Goal: Communication & Community: Answer question/provide support

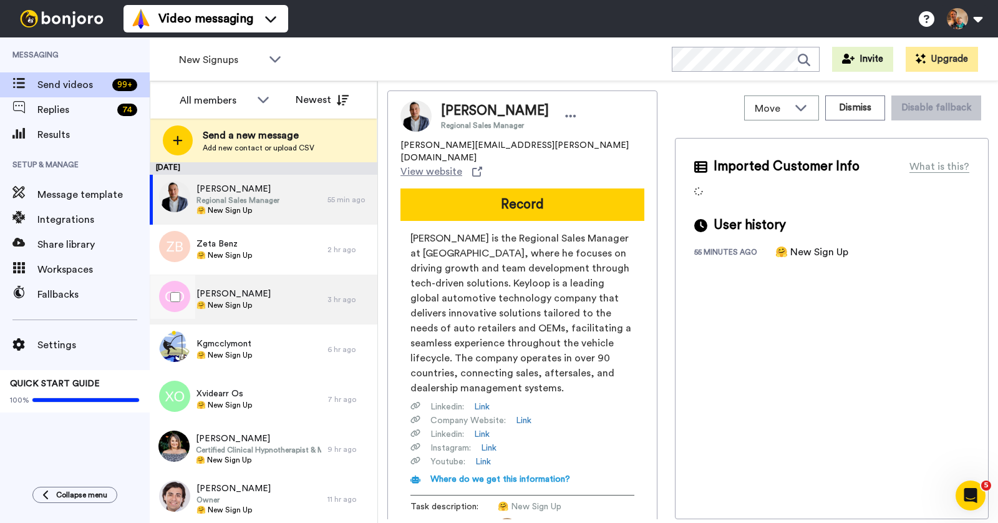
scroll to position [1, 0]
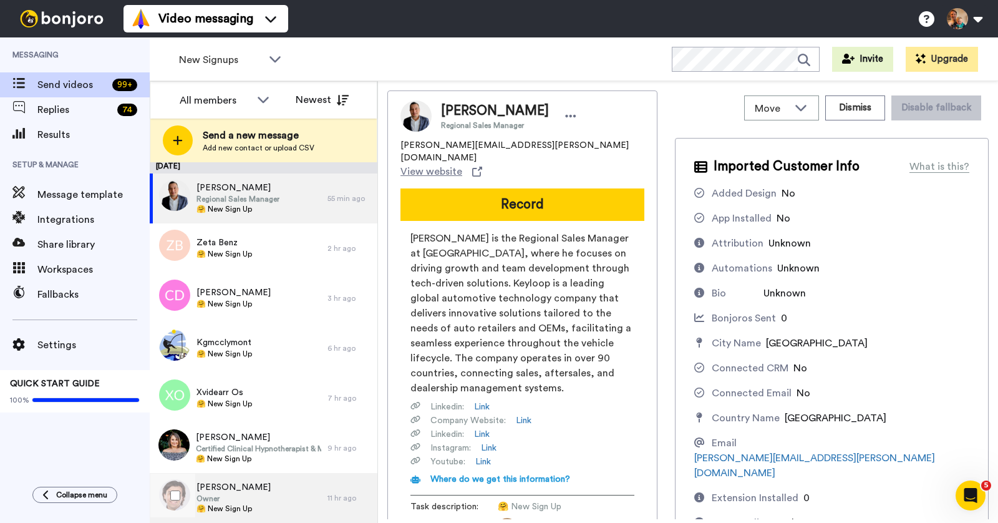
click at [255, 492] on div "Mike Silich Owner 🤗 New Sign Up" at bounding box center [239, 498] width 178 height 50
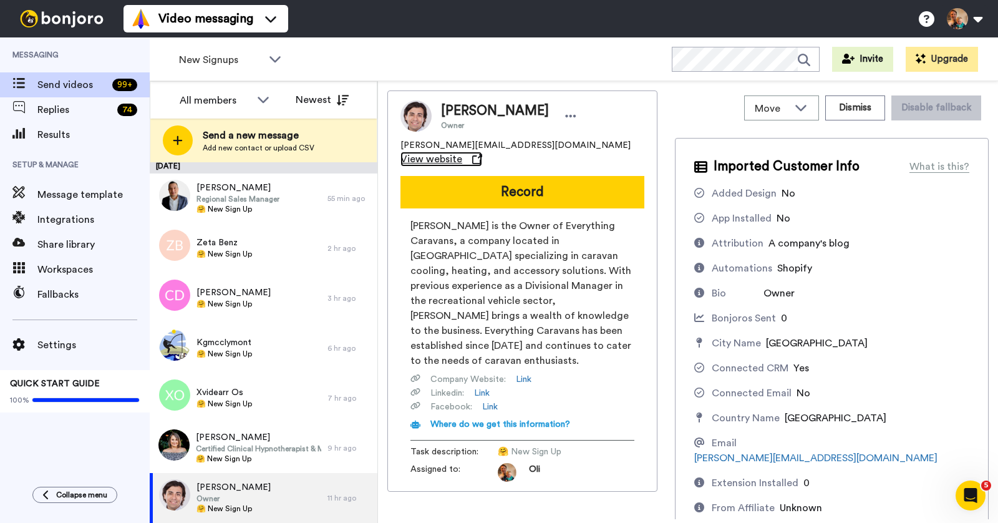
click at [482, 154] on icon at bounding box center [477, 159] width 10 height 10
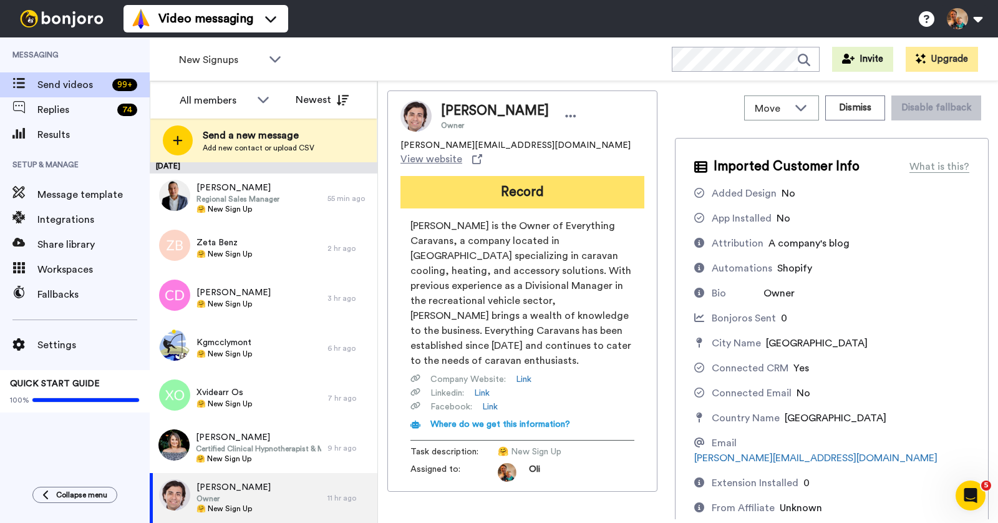
click at [512, 180] on button "Record" at bounding box center [523, 192] width 244 height 32
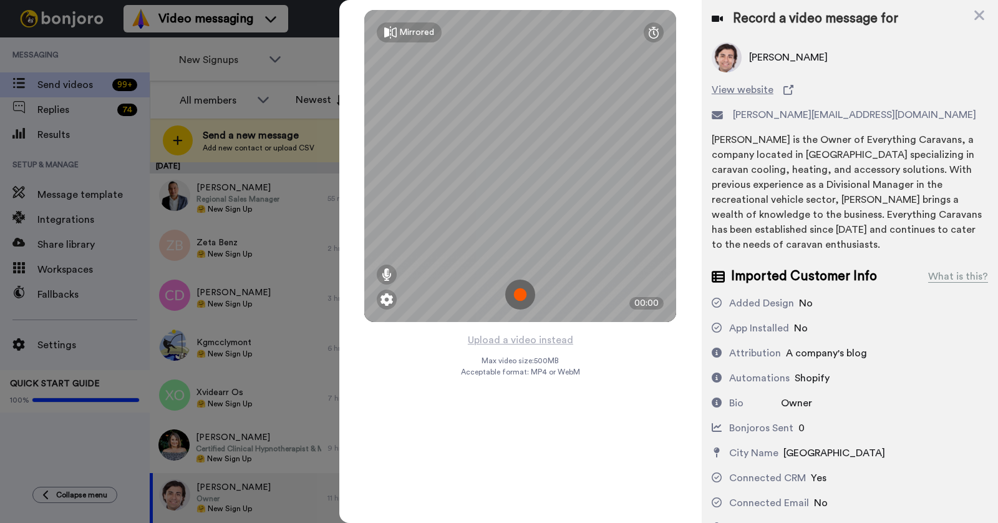
click at [520, 292] on img at bounding box center [520, 295] width 30 height 30
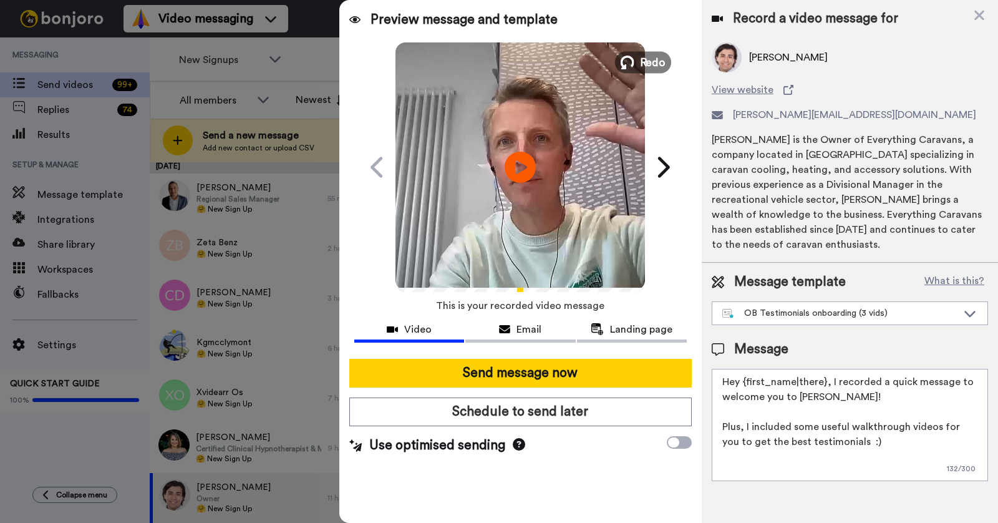
click at [632, 66] on icon at bounding box center [628, 63] width 14 height 14
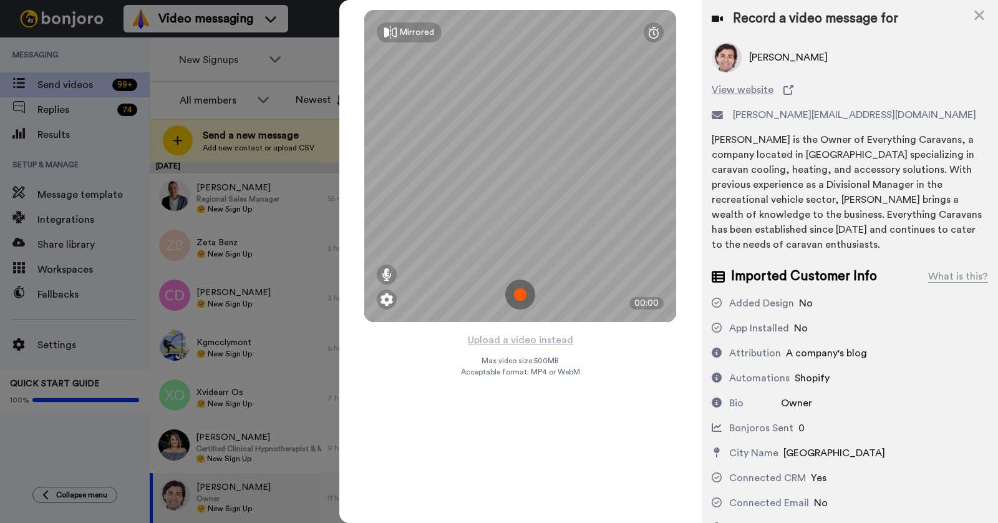
click at [518, 287] on img at bounding box center [520, 295] width 30 height 30
click at [525, 283] on img at bounding box center [520, 295] width 30 height 30
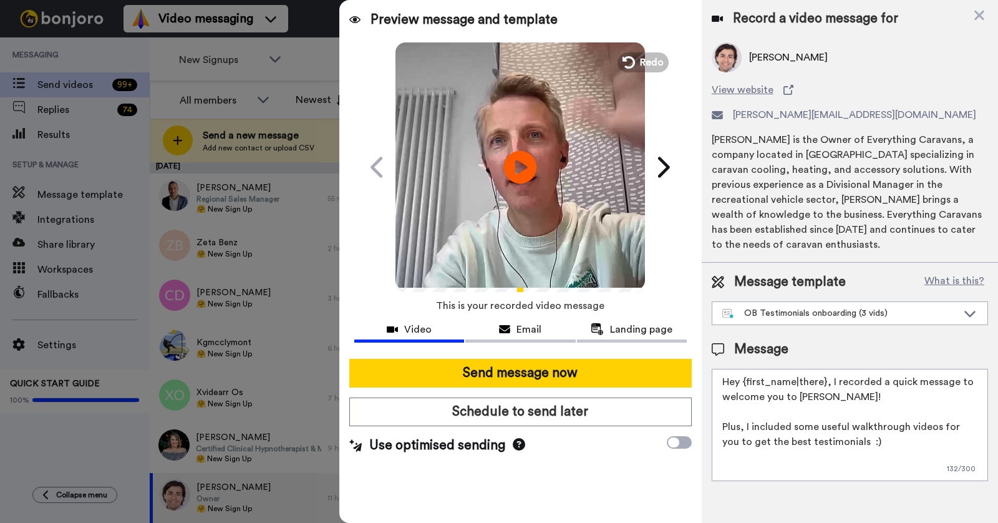
click at [530, 185] on icon "Play/Pause" at bounding box center [520, 166] width 33 height 59
click at [754, 307] on div "OB Testimonials onboarding (3 vids)" at bounding box center [839, 313] width 235 height 12
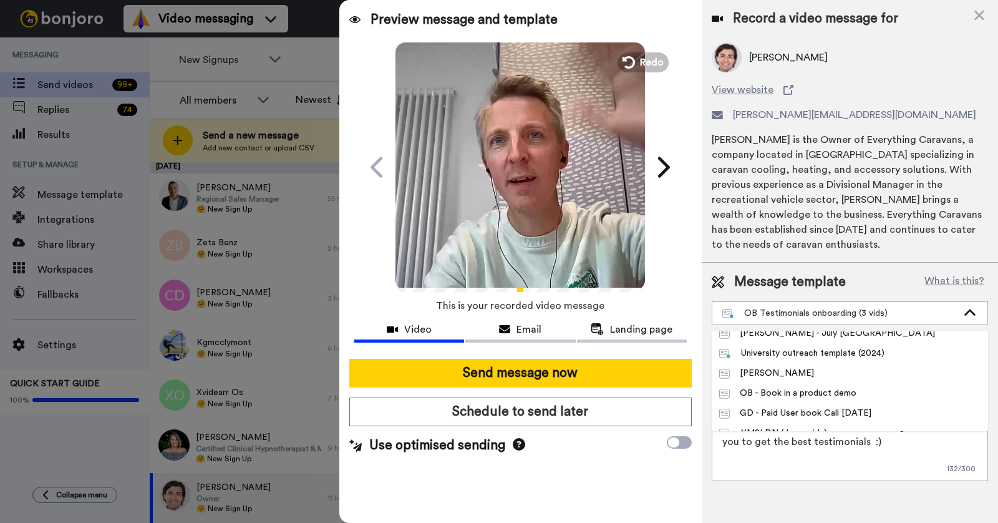
scroll to position [429, 0]
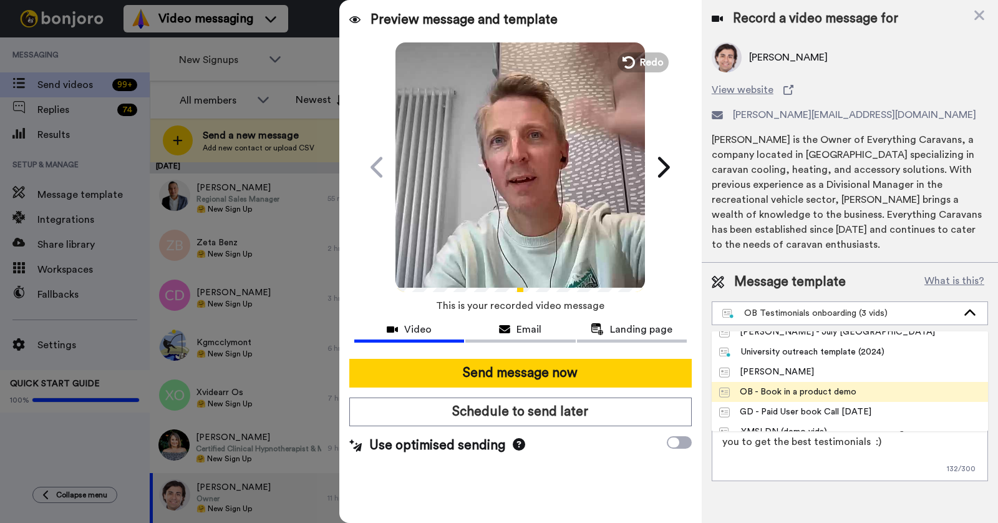
click at [773, 386] on div "OB - Book in a product demo" at bounding box center [787, 392] width 137 height 12
type textarea "Hi {first_name|there}, I recorded a quick video to help you get started with Bo…"
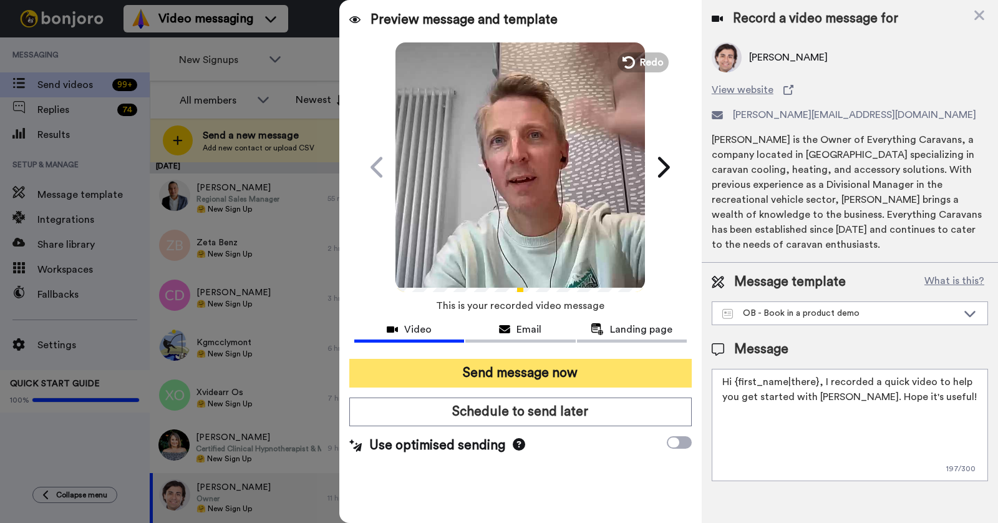
click at [556, 367] on button "Send message now" at bounding box center [520, 373] width 343 height 29
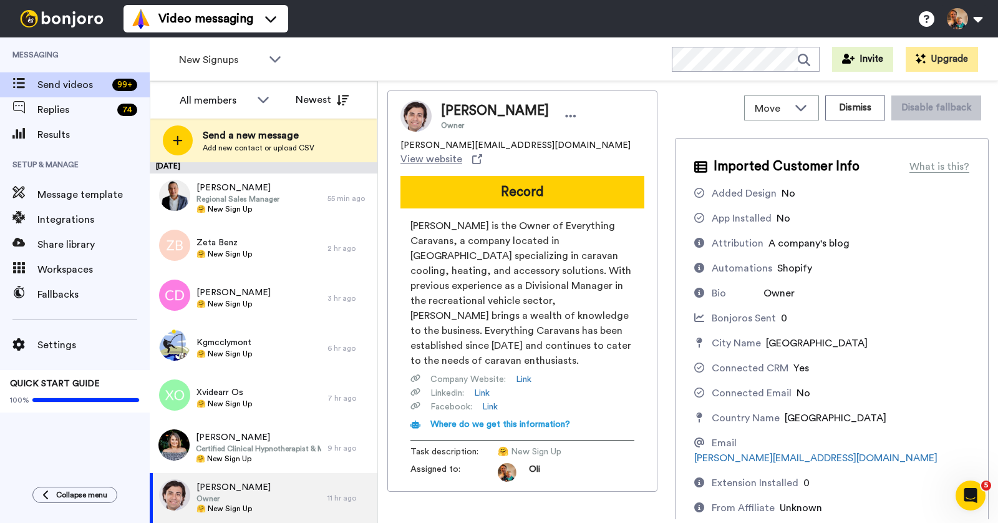
scroll to position [0, 0]
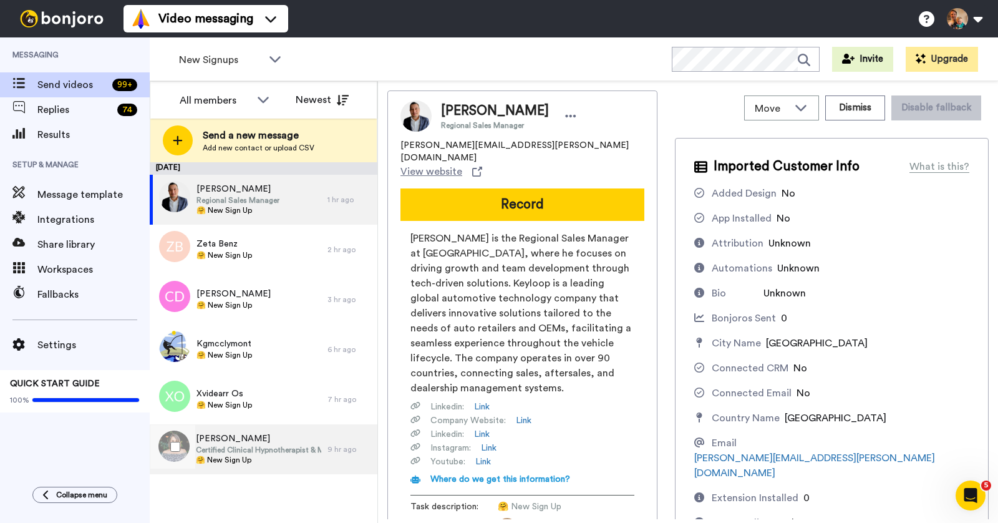
click at [244, 439] on span "[PERSON_NAME]" at bounding box center [258, 438] width 125 height 12
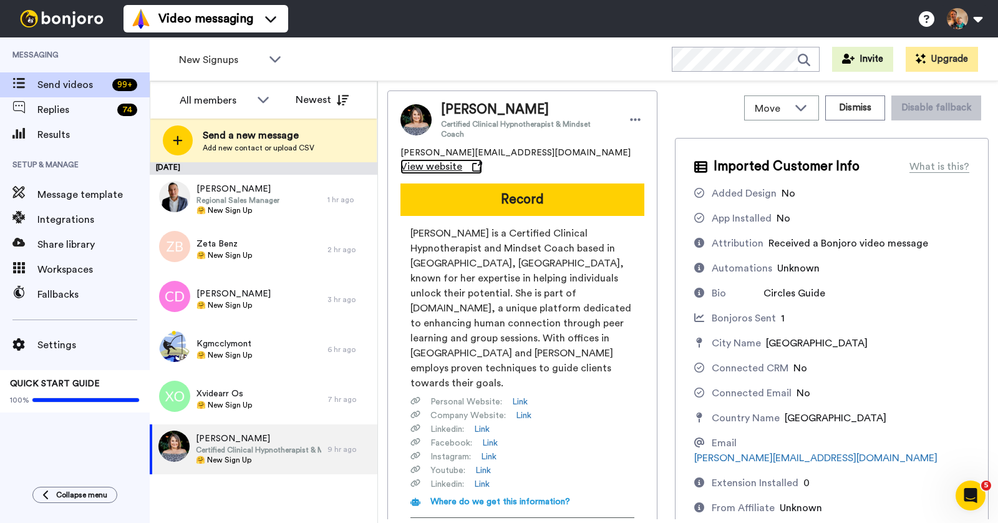
click at [482, 159] on link "View website" at bounding box center [442, 166] width 82 height 15
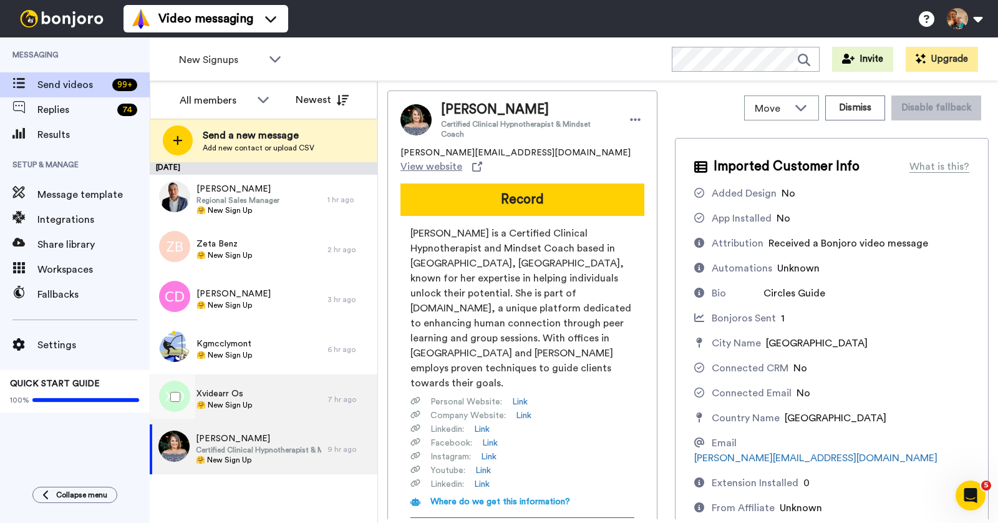
click at [228, 405] on span "🤗 New Sign Up" at bounding box center [225, 405] width 56 height 10
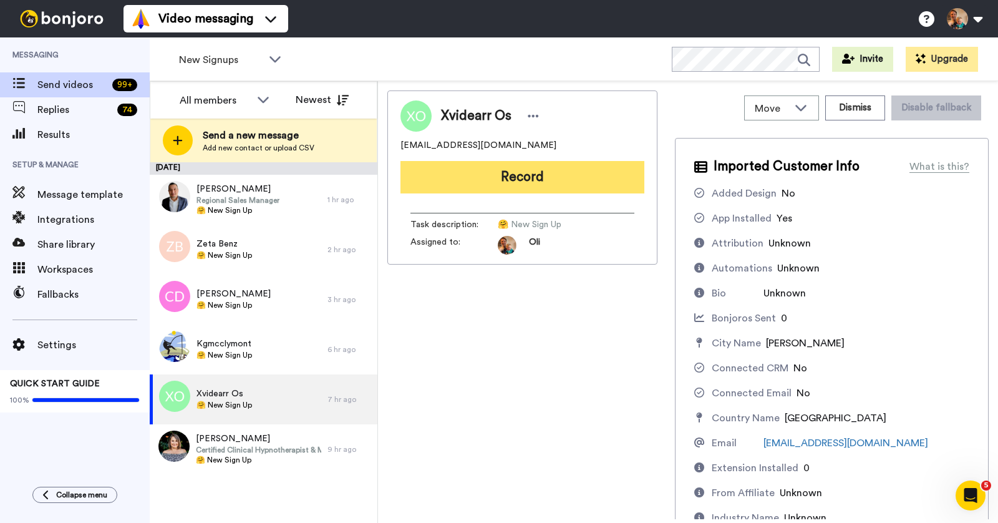
click at [516, 167] on button "Record" at bounding box center [523, 177] width 244 height 32
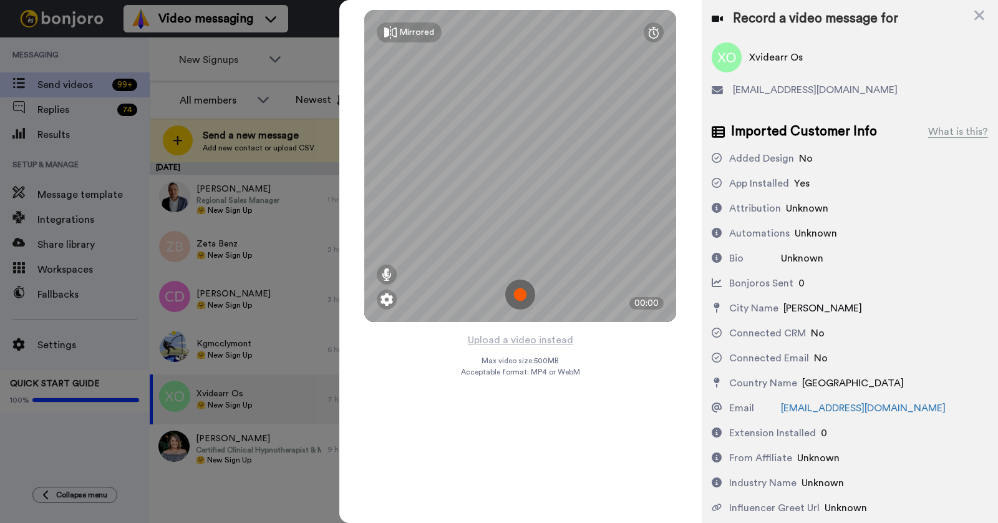
click at [520, 290] on img at bounding box center [520, 295] width 30 height 30
click at [517, 293] on img at bounding box center [520, 295] width 30 height 30
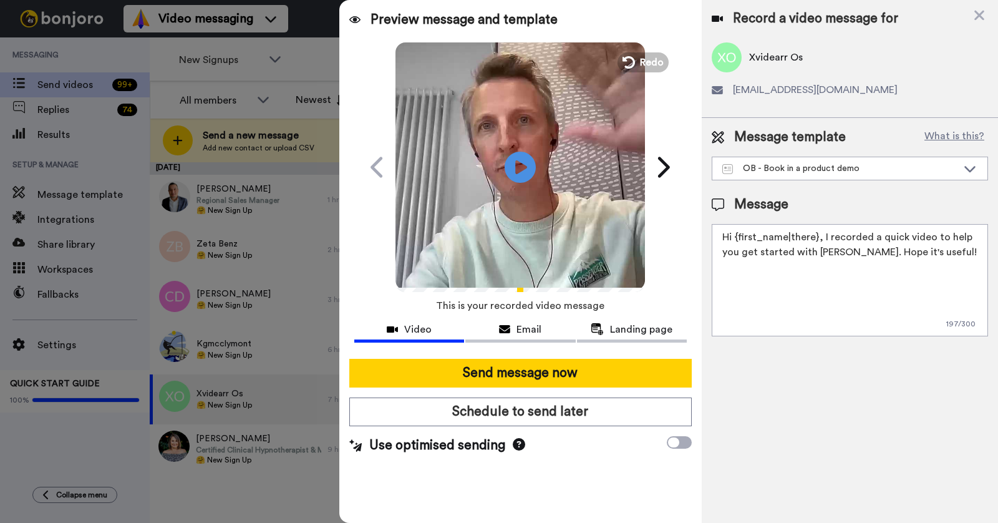
click at [563, 205] on video at bounding box center [521, 166] width 250 height 250
click at [780, 172] on div "OB - Book in a product demo" at bounding box center [839, 168] width 235 height 12
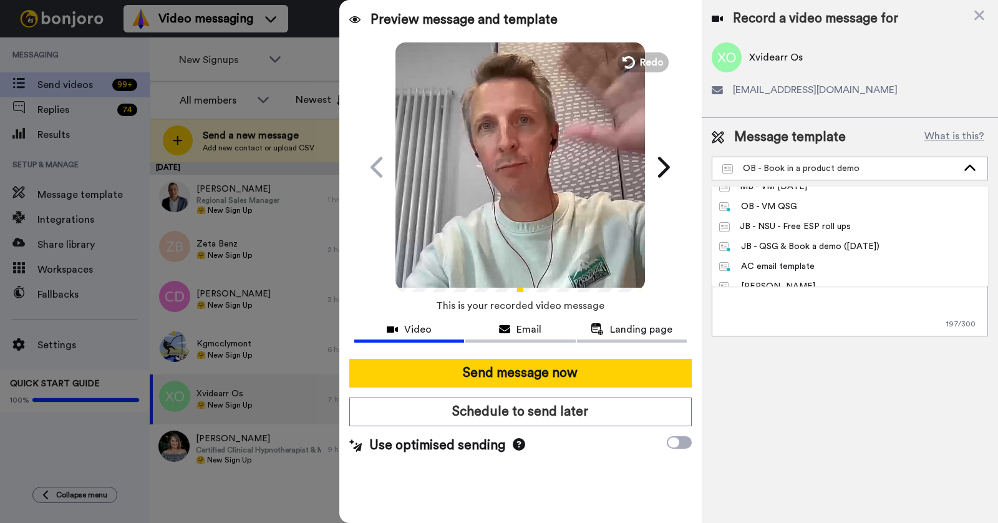
scroll to position [613, 0]
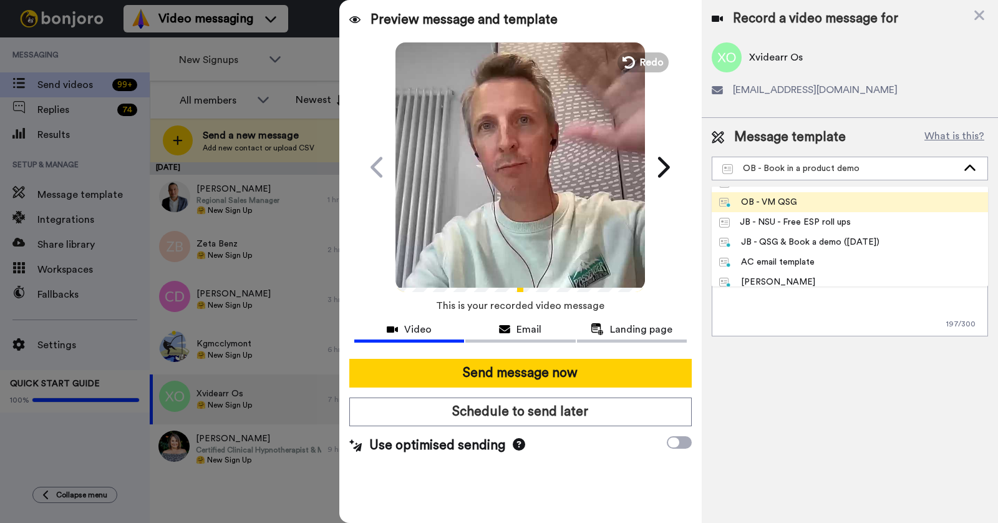
click at [767, 203] on div "OB - VM QSG" at bounding box center [758, 202] width 78 height 12
type textarea "Hey {first_name|there}, I recorded a quick message to welcome you to Bonjoro! P…"
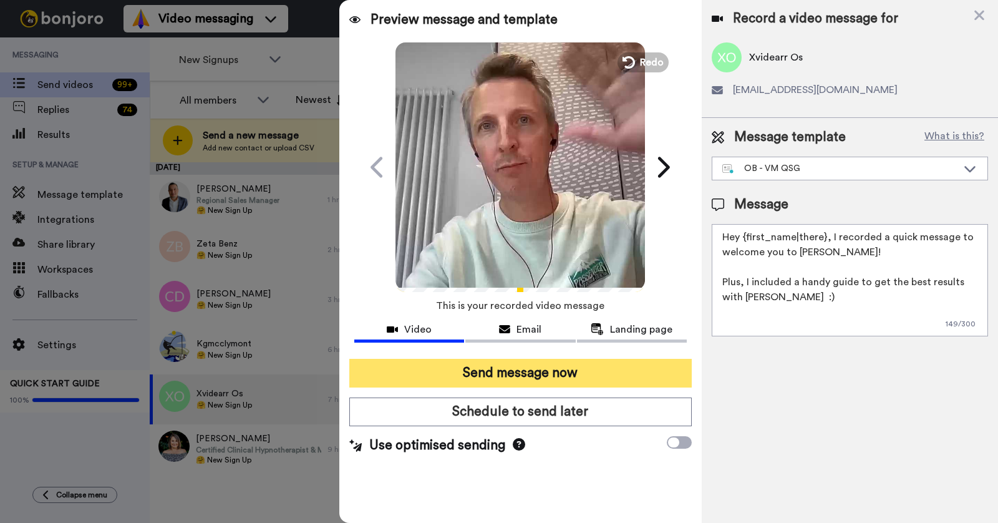
click at [501, 368] on button "Send message now" at bounding box center [520, 373] width 343 height 29
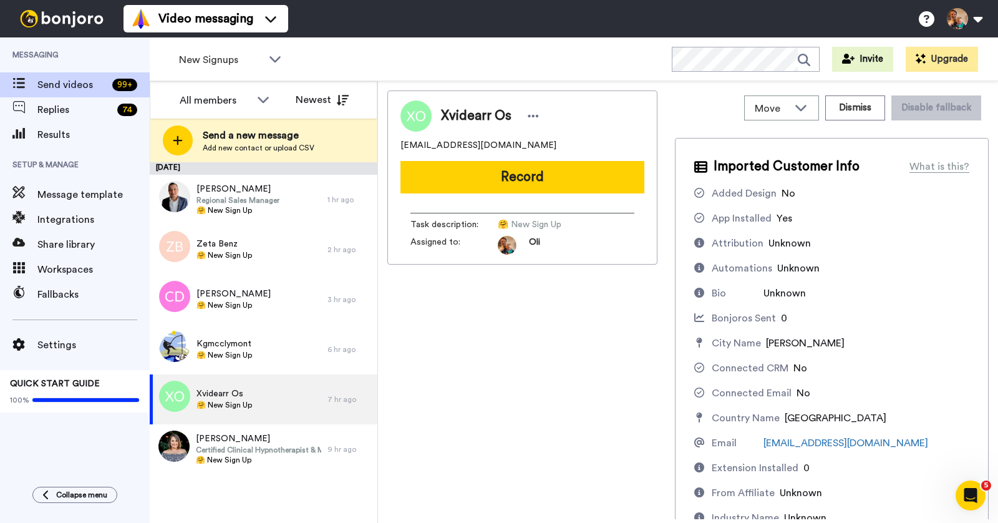
scroll to position [0, 0]
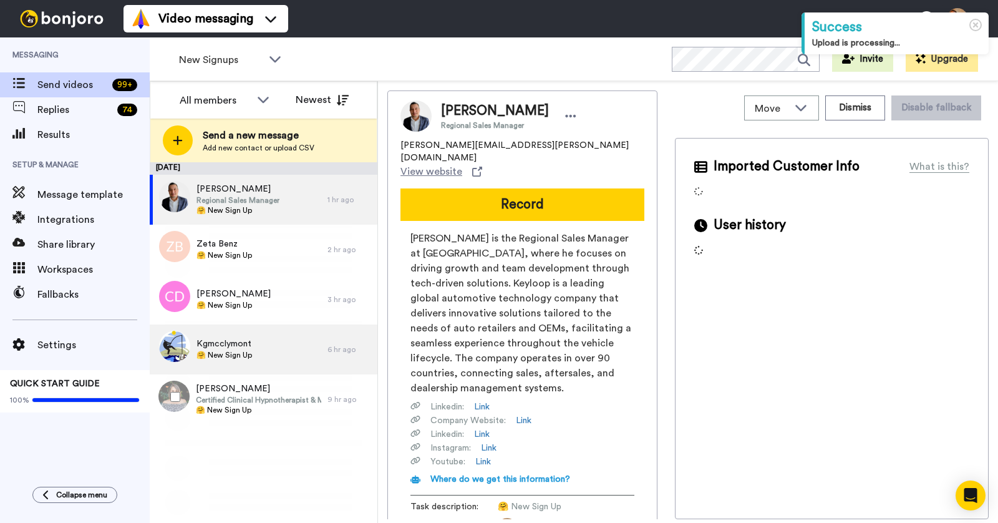
click at [281, 327] on div "Kgmcclymont 🤗 New Sign Up" at bounding box center [239, 349] width 178 height 50
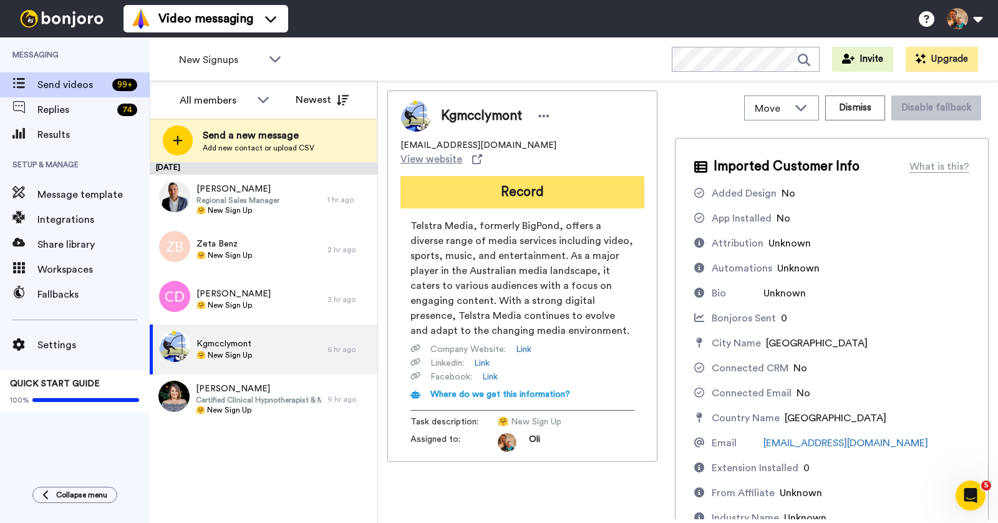
click at [549, 176] on button "Record" at bounding box center [523, 192] width 244 height 32
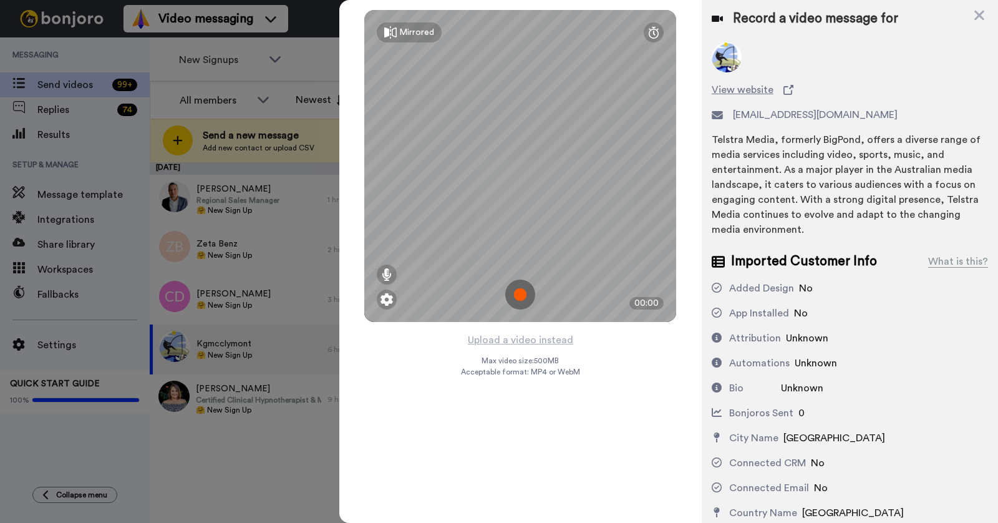
click at [216, 294] on div at bounding box center [499, 261] width 998 height 523
click at [245, 298] on div at bounding box center [499, 261] width 998 height 523
click at [983, 17] on icon at bounding box center [980, 16] width 10 height 10
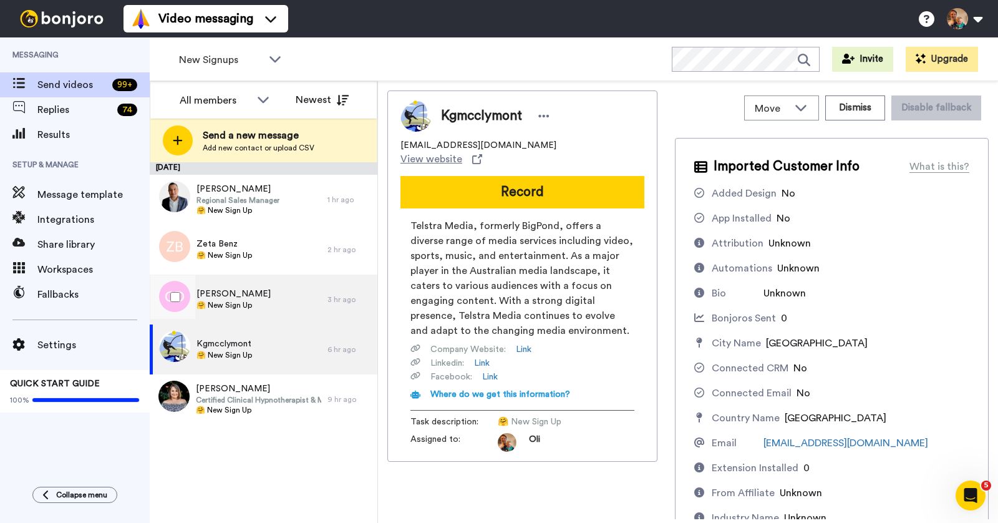
click at [235, 301] on span "🤗 New Sign Up" at bounding box center [234, 305] width 74 height 10
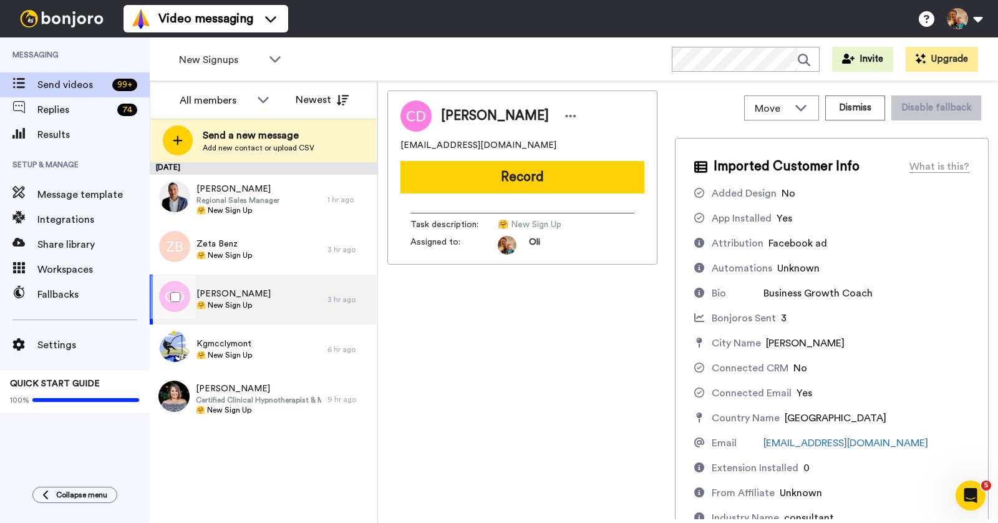
click at [255, 293] on div "Chad Dewey 🤗 New Sign Up" at bounding box center [239, 300] width 178 height 50
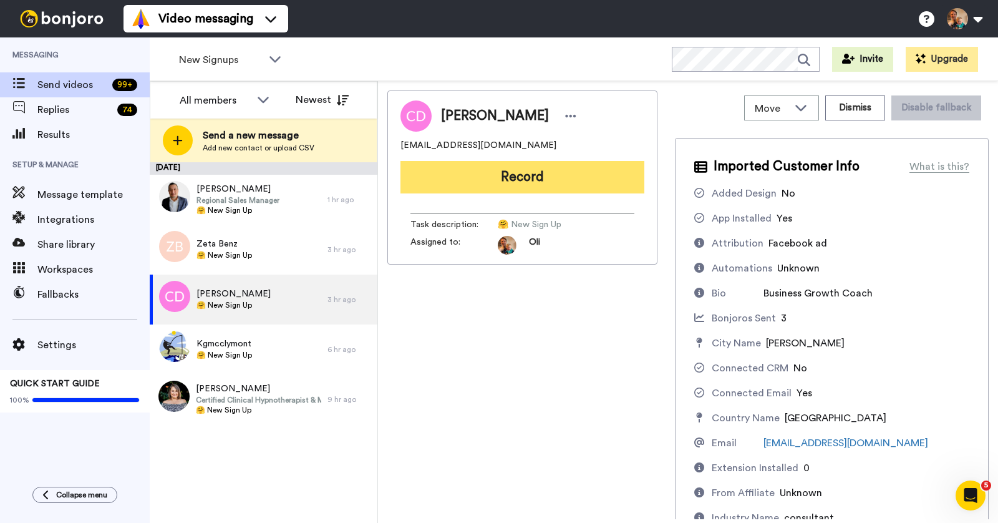
click at [460, 185] on button "Record" at bounding box center [523, 177] width 244 height 32
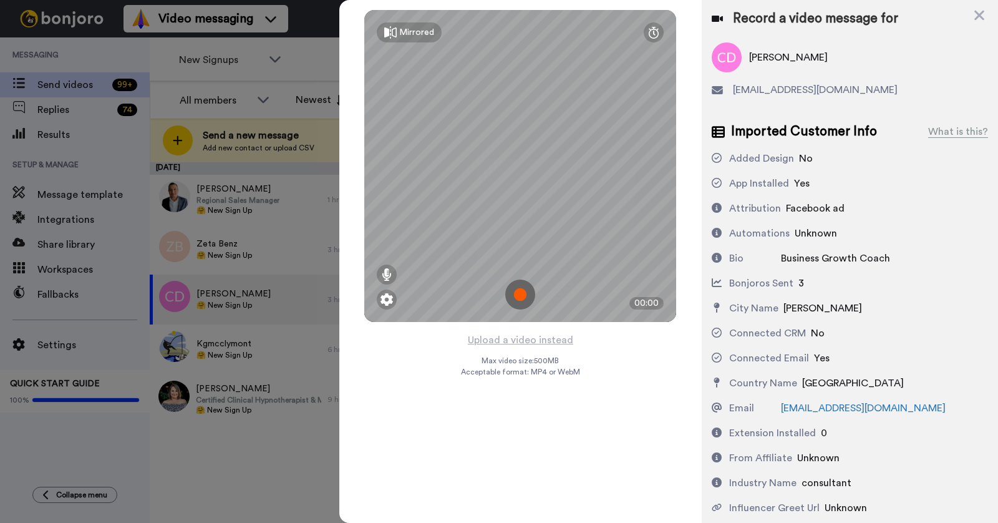
click at [519, 291] on img at bounding box center [520, 295] width 30 height 30
click at [515, 293] on img at bounding box center [520, 295] width 30 height 30
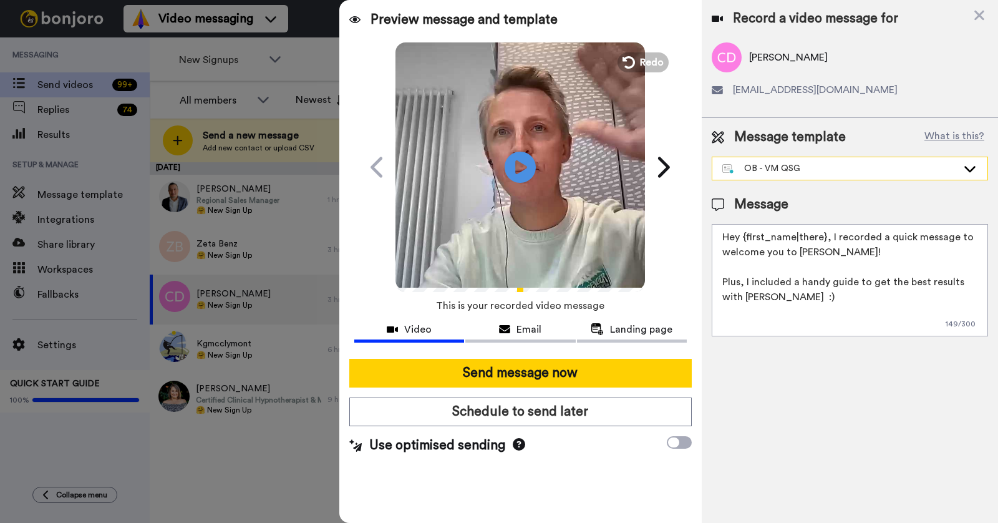
click at [766, 167] on div "OB - VM QSG" at bounding box center [839, 168] width 235 height 12
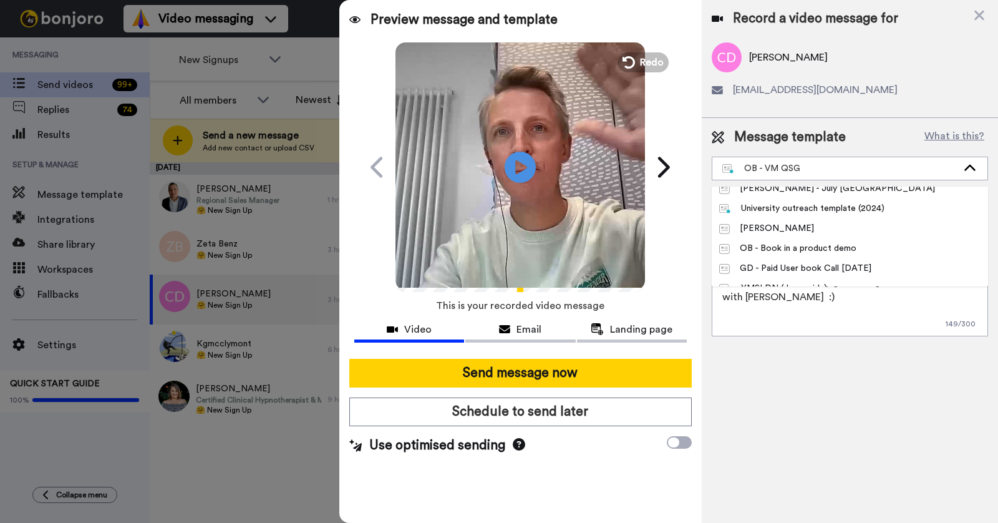
scroll to position [434, 0]
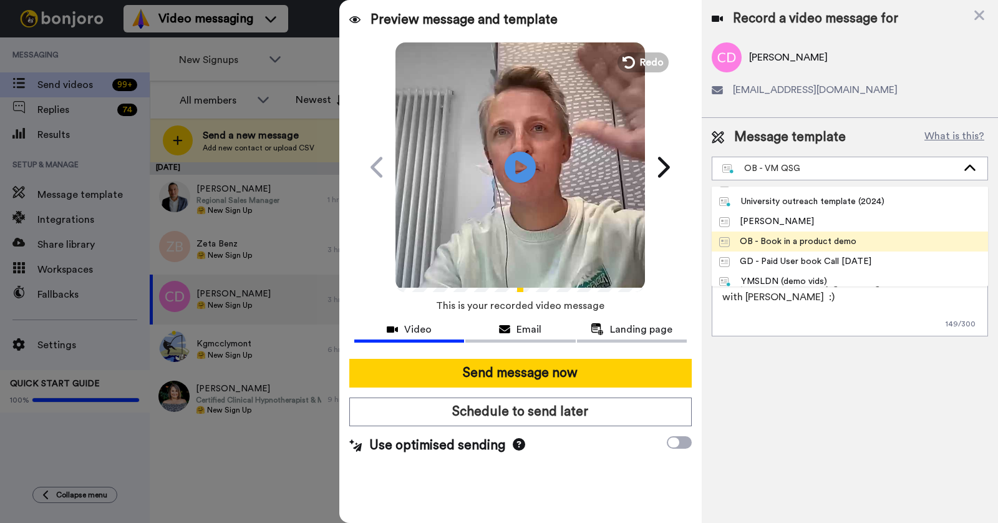
click at [793, 237] on div "OB - Book in a product demo" at bounding box center [787, 241] width 137 height 12
type textarea "Hi {first_name|there}, I recorded a quick video to help you get started with Bo…"
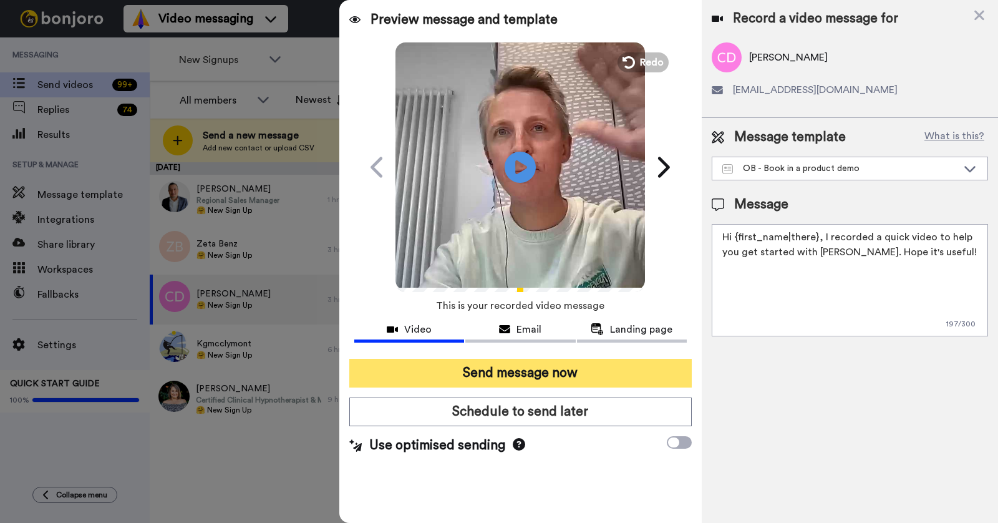
click at [541, 375] on button "Send message now" at bounding box center [520, 373] width 343 height 29
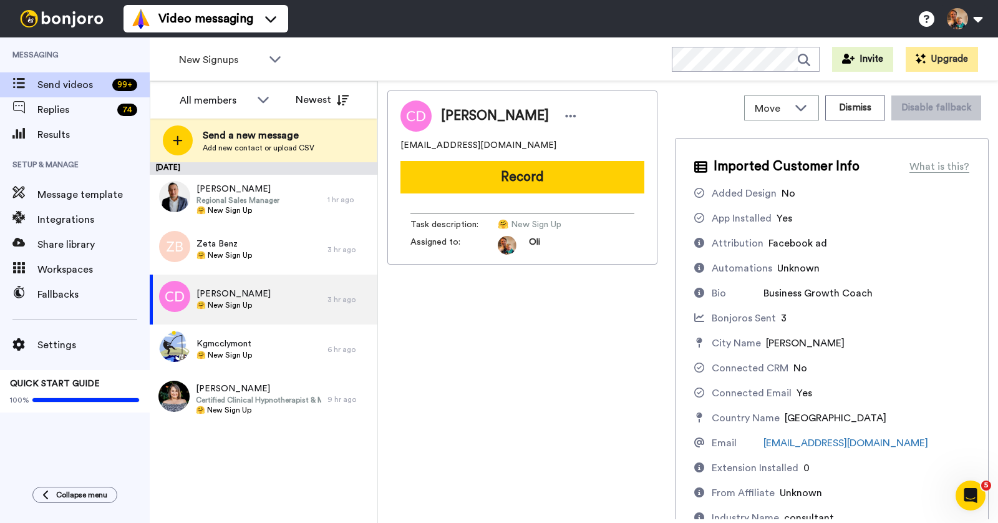
scroll to position [0, 0]
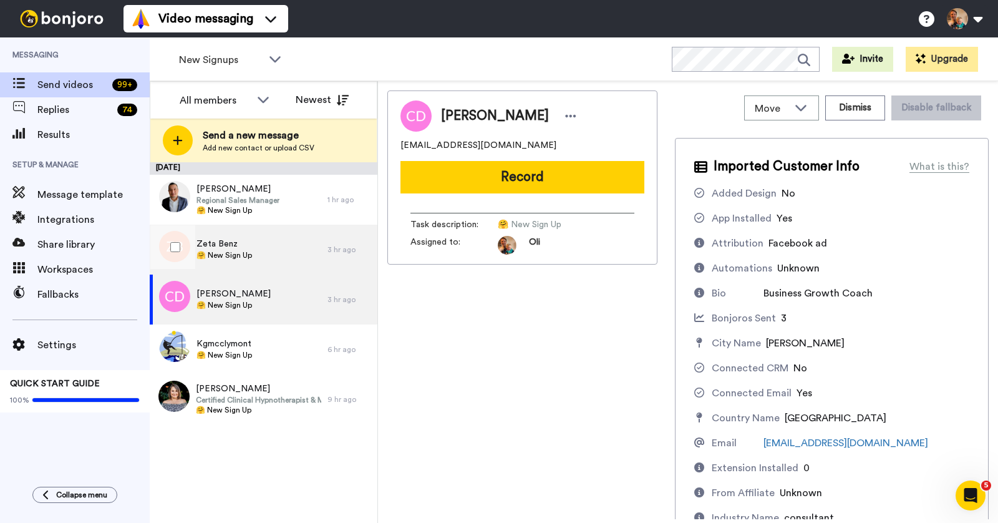
click at [271, 242] on div "Zeta Benz 🤗 New Sign Up" at bounding box center [239, 250] width 178 height 50
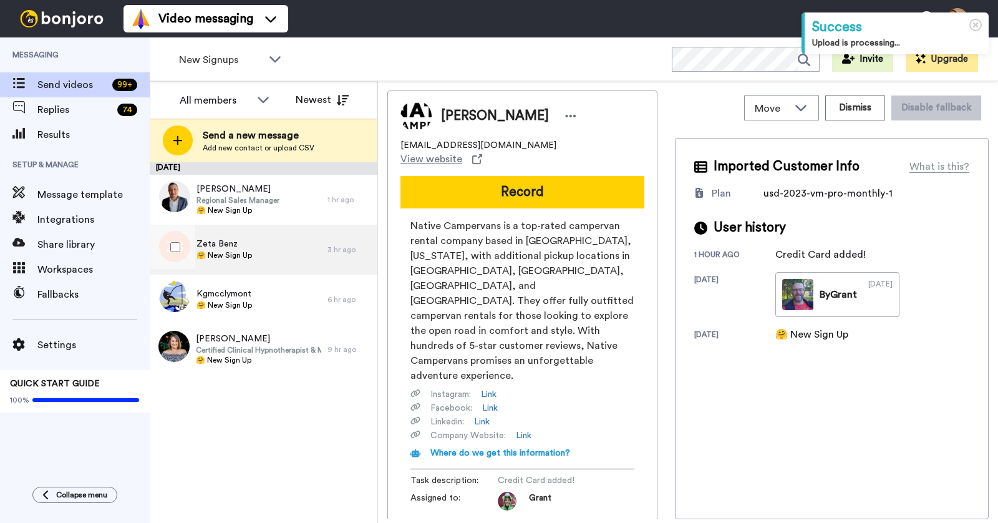
click at [266, 246] on div "Zeta Benz 🤗 New Sign Up" at bounding box center [239, 250] width 178 height 50
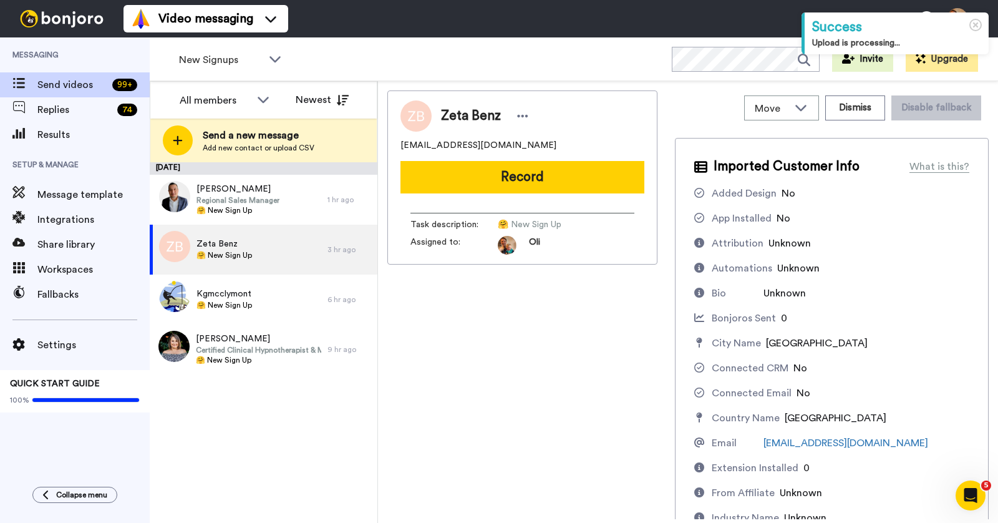
click at [517, 199] on div "Zeta Benz [EMAIL_ADDRESS][DOMAIN_NAME] Record Task description : 🤗 New Sign Up …" at bounding box center [522, 177] width 270 height 174
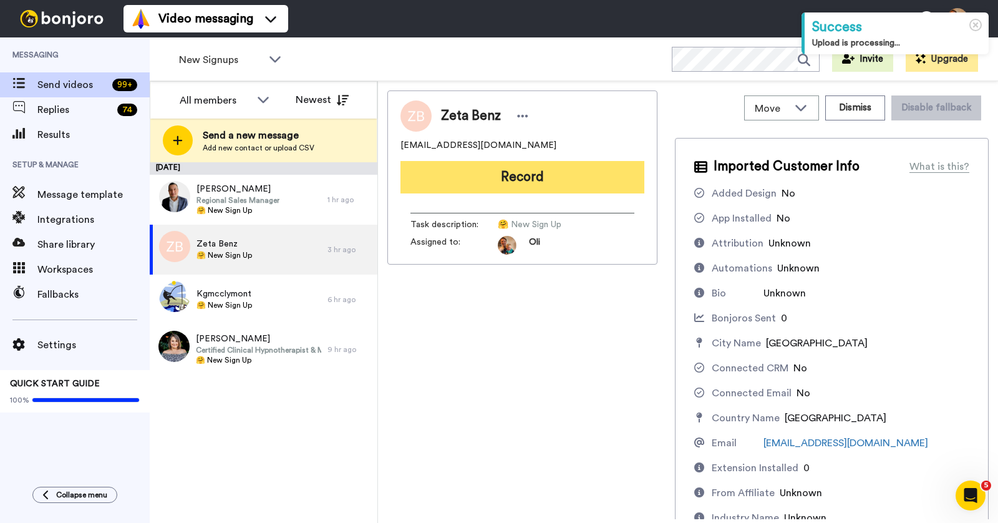
click at [543, 169] on button "Record" at bounding box center [523, 177] width 244 height 32
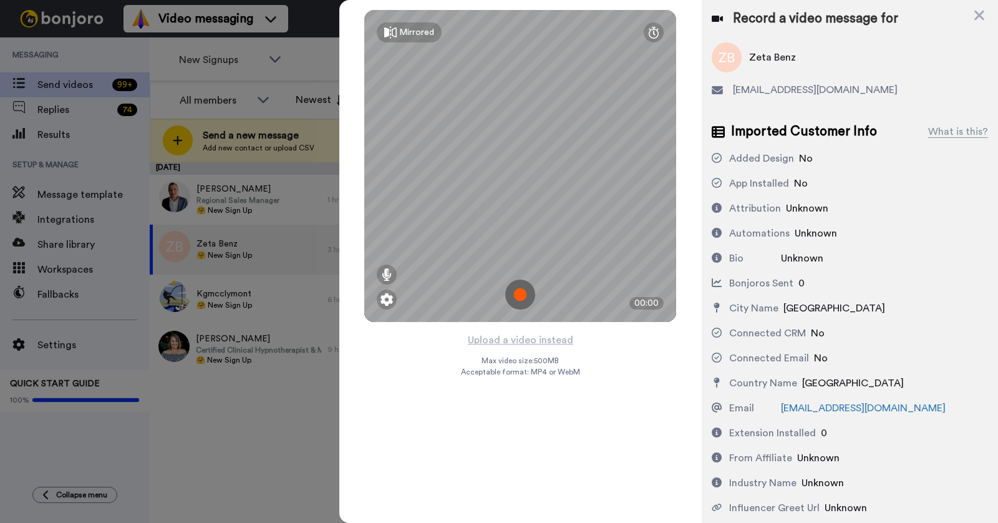
click at [527, 288] on img at bounding box center [520, 295] width 30 height 30
click at [522, 294] on img at bounding box center [520, 295] width 30 height 30
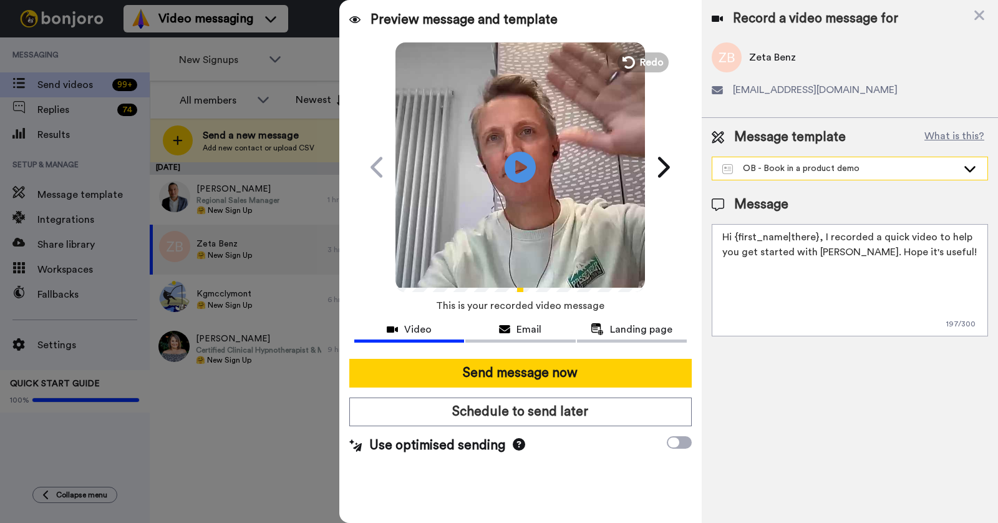
click at [802, 174] on div "OB - Book in a product demo" at bounding box center [850, 168] width 275 height 22
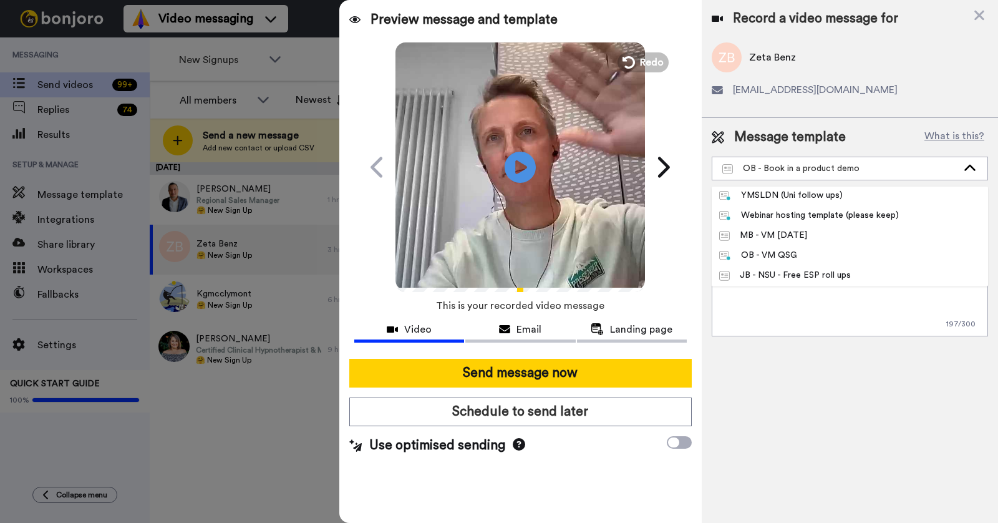
scroll to position [565, 0]
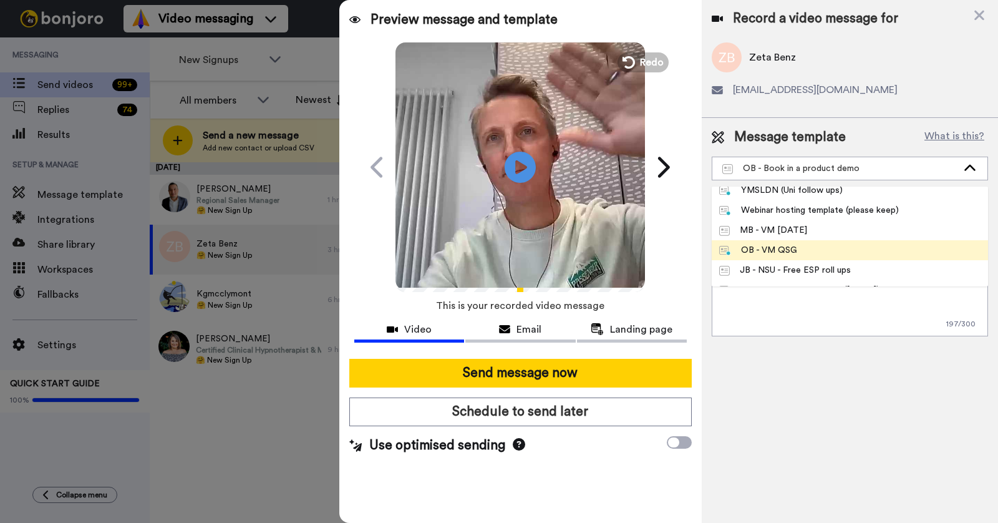
click at [811, 255] on li "OB - VM QSG" at bounding box center [850, 250] width 276 height 20
type textarea "Hey {first_name|there}, I recorded a quick message to welcome you to [PERSON_NA…"
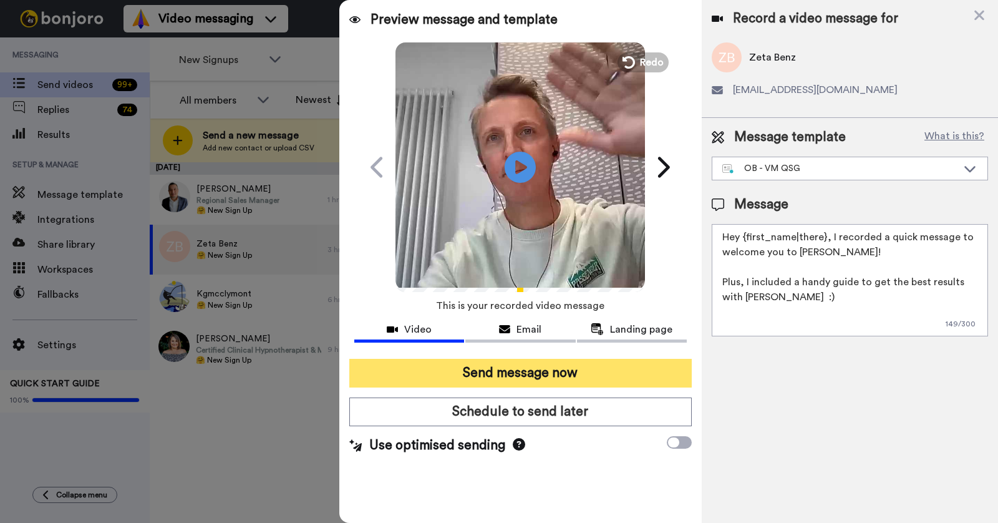
click at [504, 371] on button "Send message now" at bounding box center [520, 373] width 343 height 29
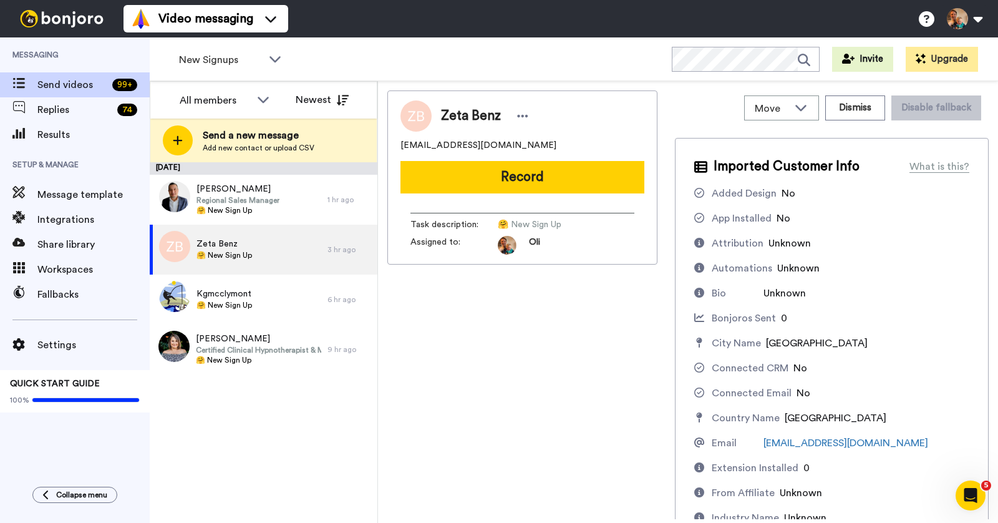
scroll to position [0, 0]
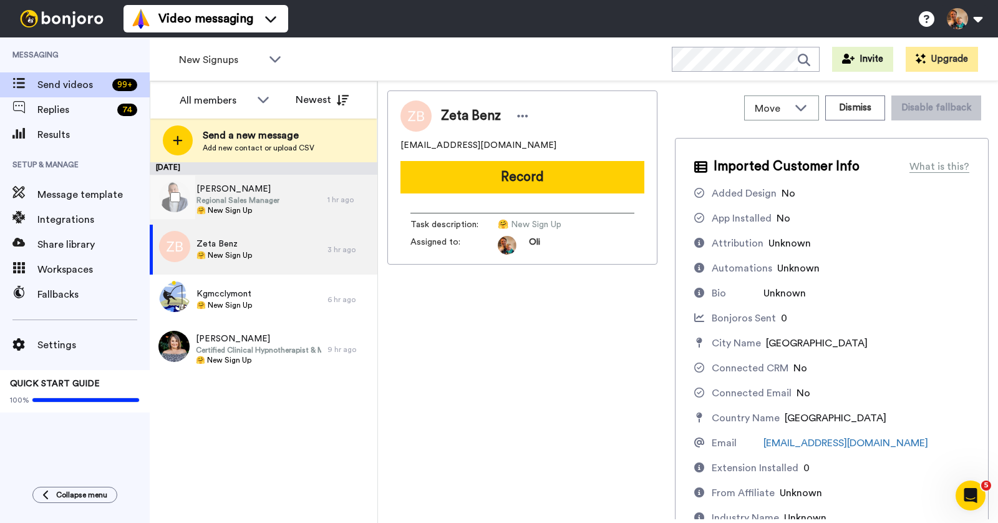
click at [226, 213] on span "🤗 New Sign Up" at bounding box center [238, 210] width 83 height 10
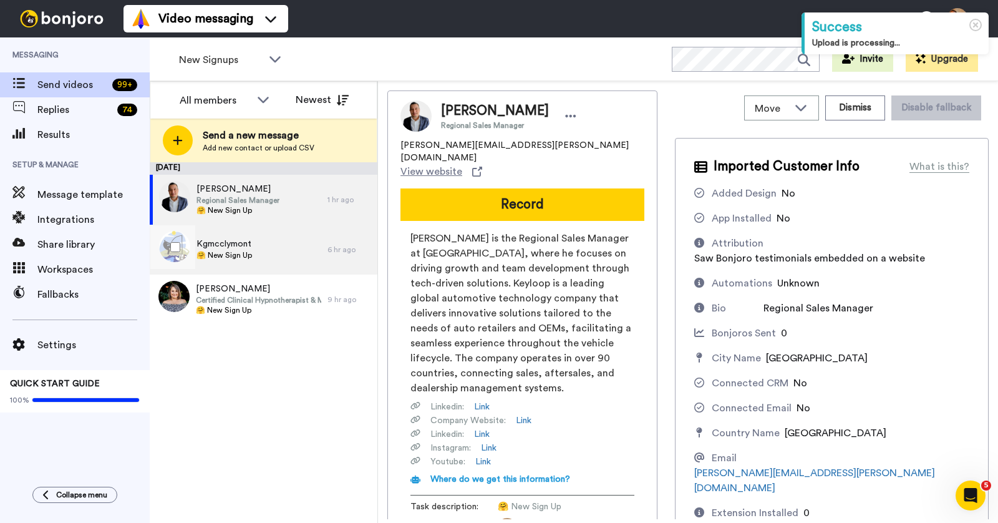
click at [252, 238] on div "Kgmcclymont 🤗 New Sign Up" at bounding box center [239, 250] width 178 height 50
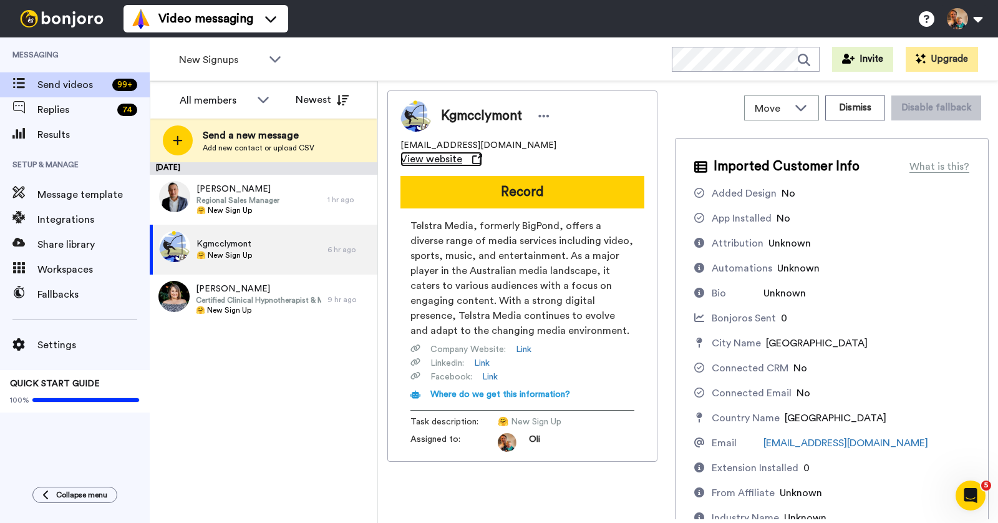
click at [482, 154] on icon at bounding box center [477, 159] width 10 height 10
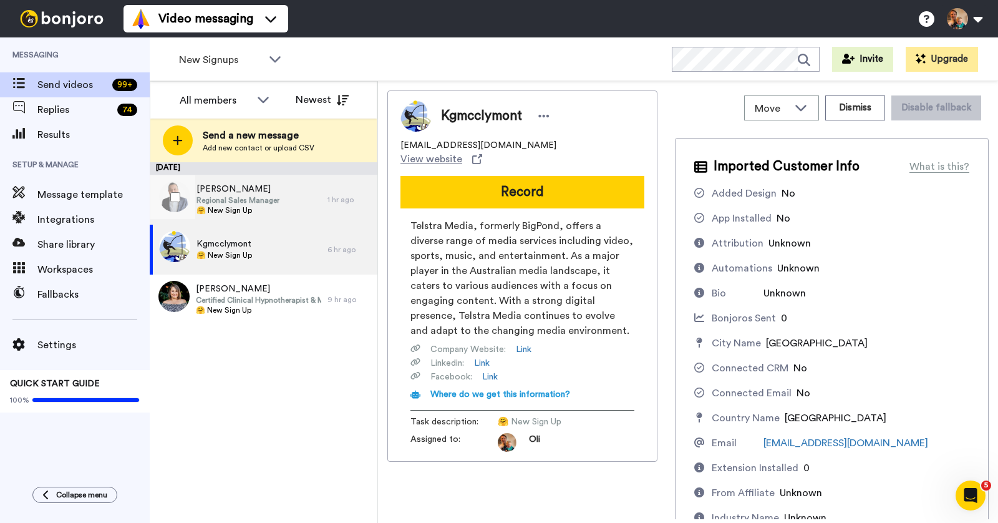
click at [246, 195] on span "Regional Sales Manager" at bounding box center [238, 200] width 83 height 10
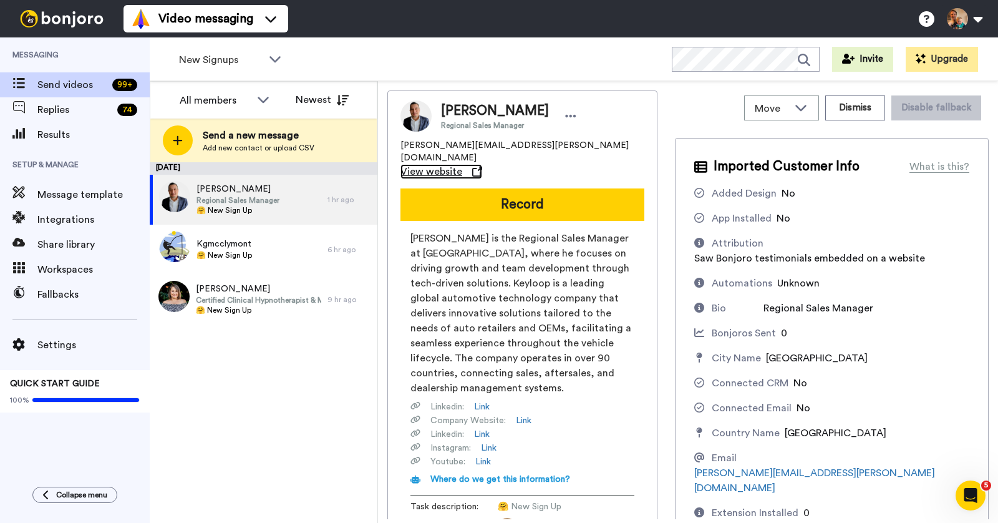
click at [462, 164] on span "View website" at bounding box center [432, 171] width 62 height 15
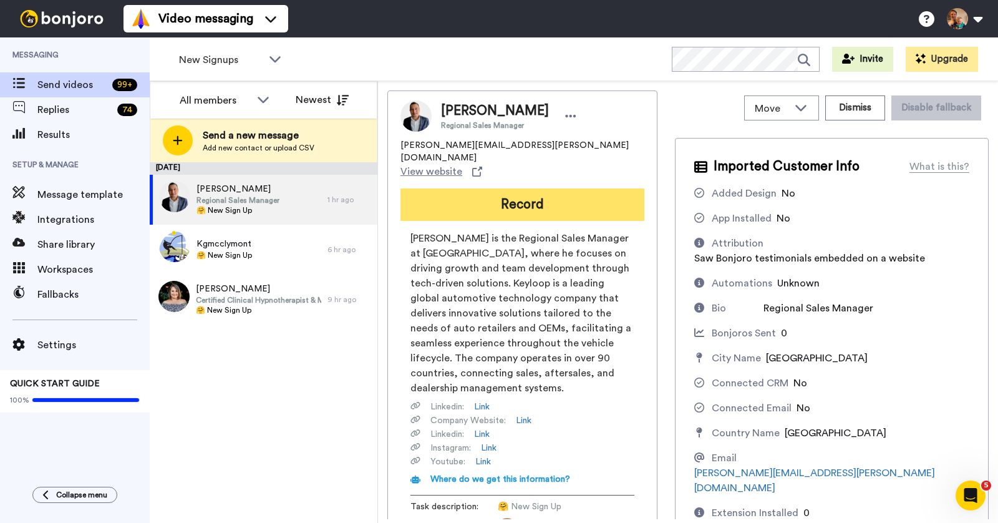
click at [533, 188] on button "Record" at bounding box center [523, 204] width 244 height 32
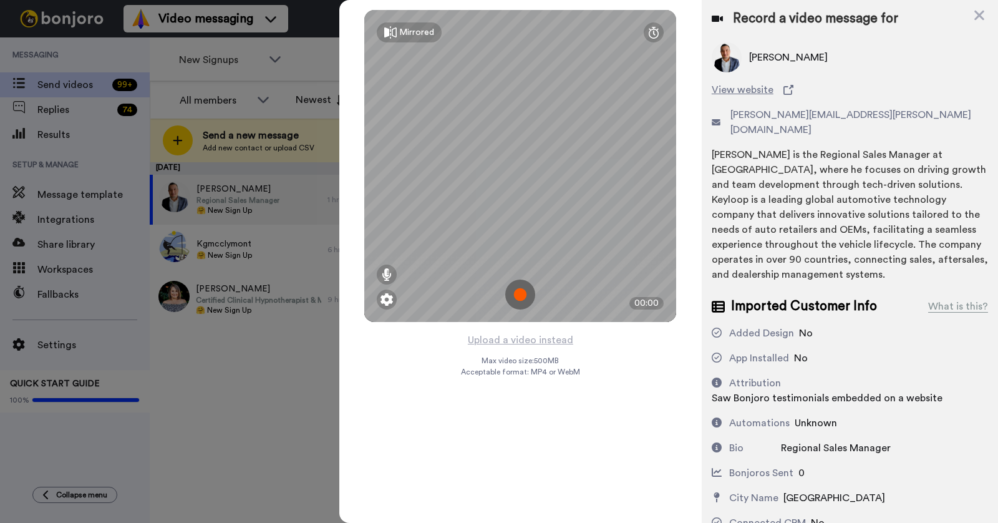
click at [523, 290] on img at bounding box center [520, 295] width 30 height 30
click at [523, 289] on img at bounding box center [520, 295] width 30 height 30
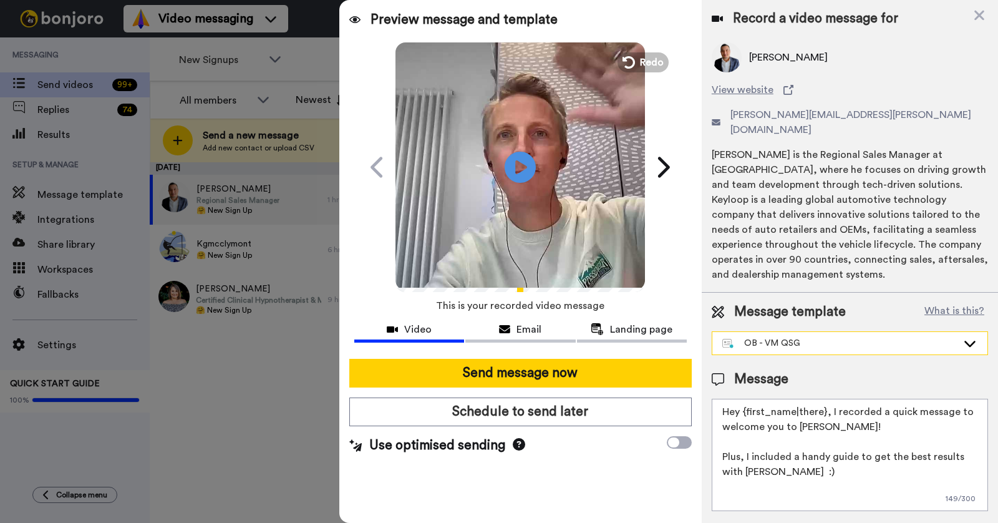
click at [779, 337] on div "OB - VM QSG" at bounding box center [839, 343] width 235 height 12
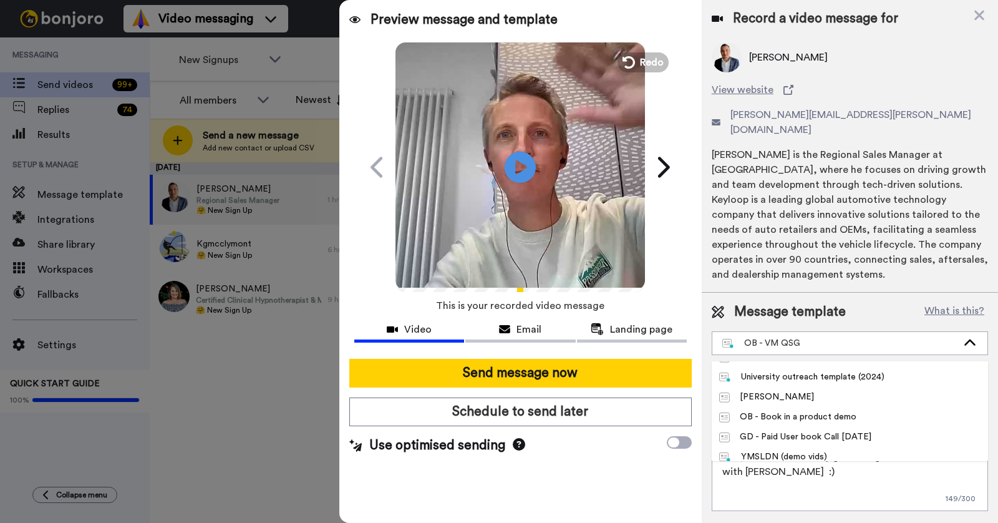
scroll to position [435, 0]
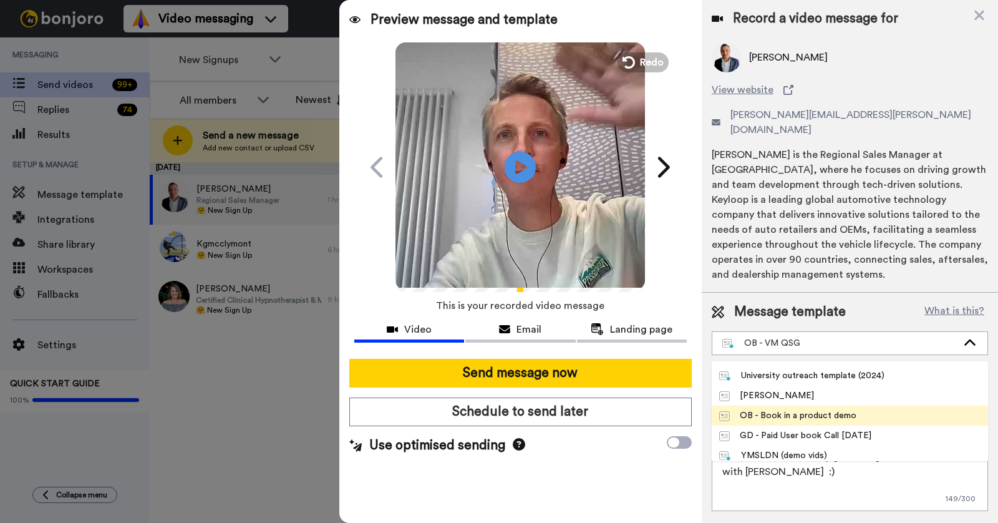
click at [759, 409] on div "OB - Book in a product demo" at bounding box center [787, 415] width 137 height 12
type textarea "Hi {first_name|there}, I recorded a quick video to help you get started with [P…"
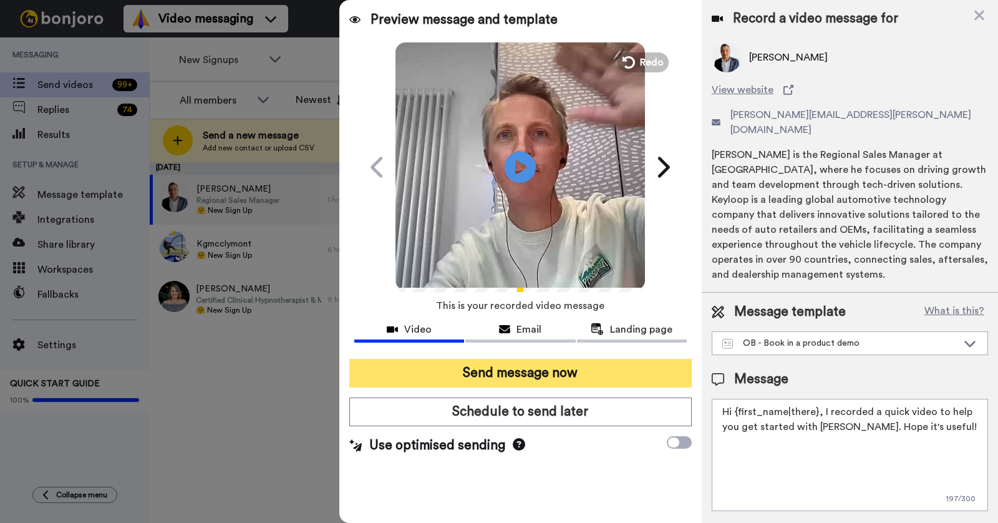
click at [492, 367] on button "Send message now" at bounding box center [520, 373] width 343 height 29
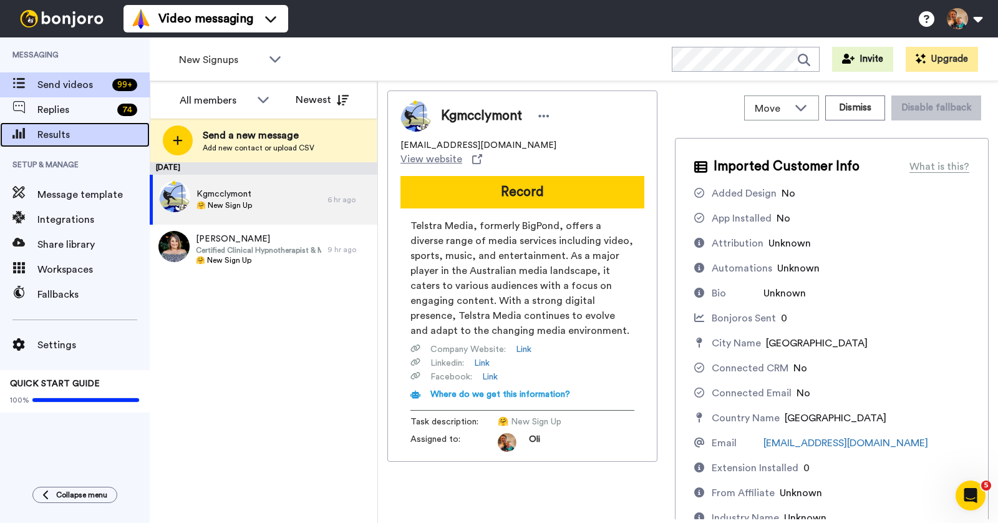
click at [47, 140] on span "Results" at bounding box center [93, 134] width 112 height 15
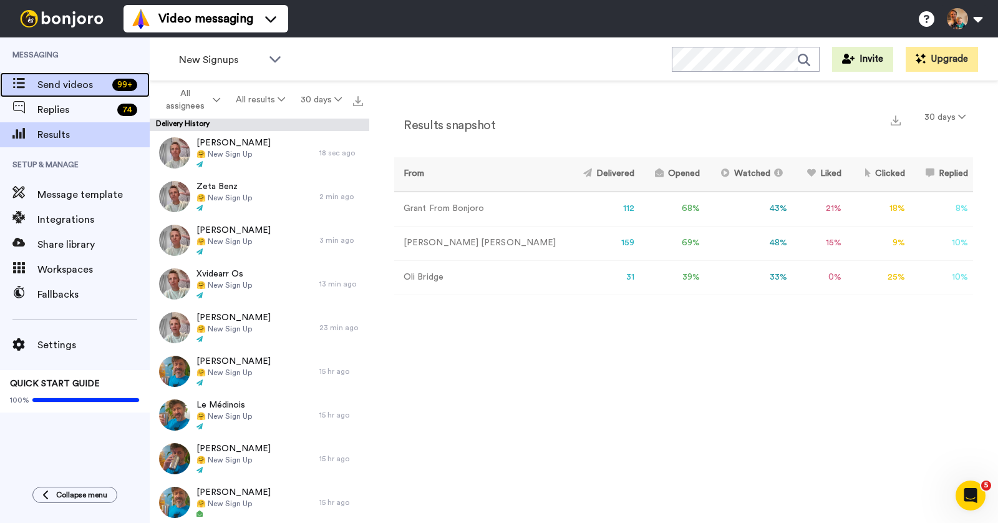
click at [91, 93] on div "Send videos 99 +" at bounding box center [75, 84] width 150 height 25
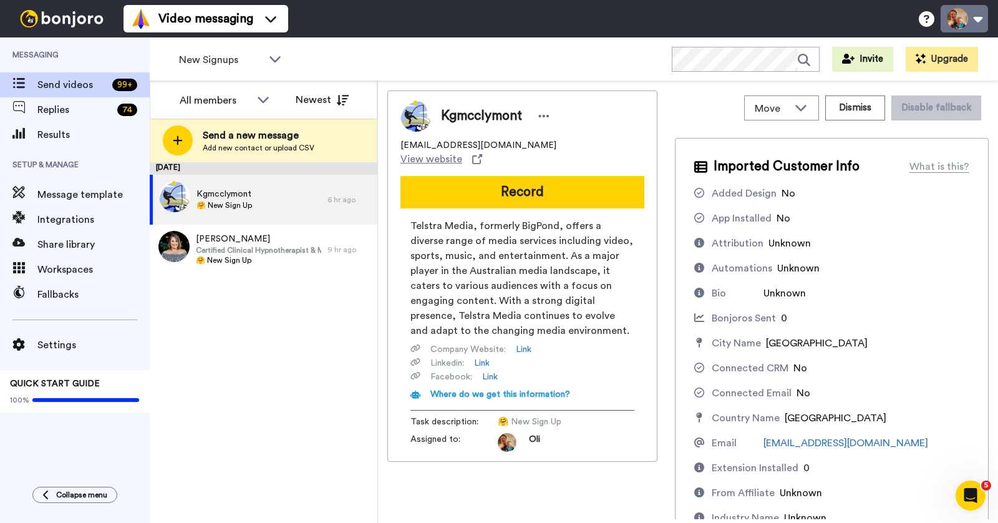
click at [968, 24] on button at bounding box center [964, 18] width 47 height 27
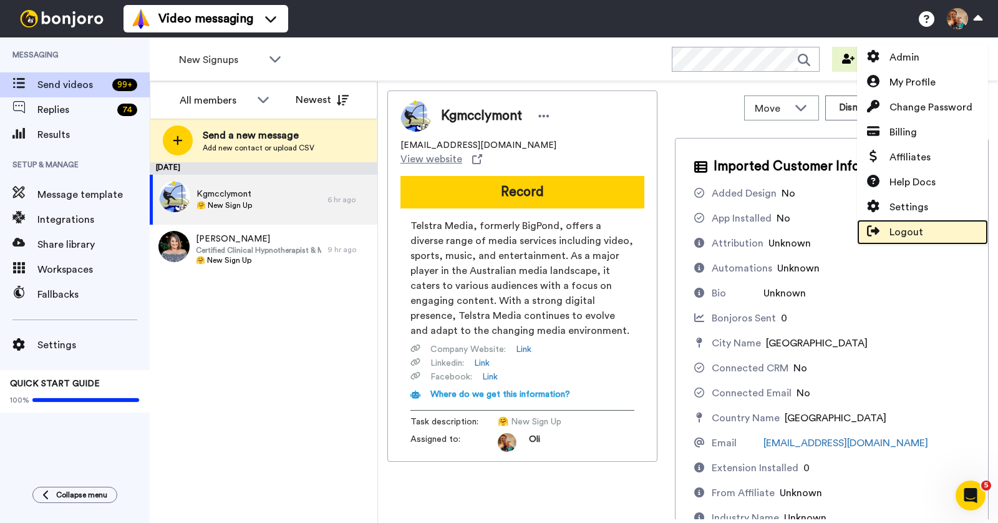
click at [891, 234] on span "Logout" at bounding box center [907, 232] width 34 height 15
